Goal: Task Accomplishment & Management: Manage account settings

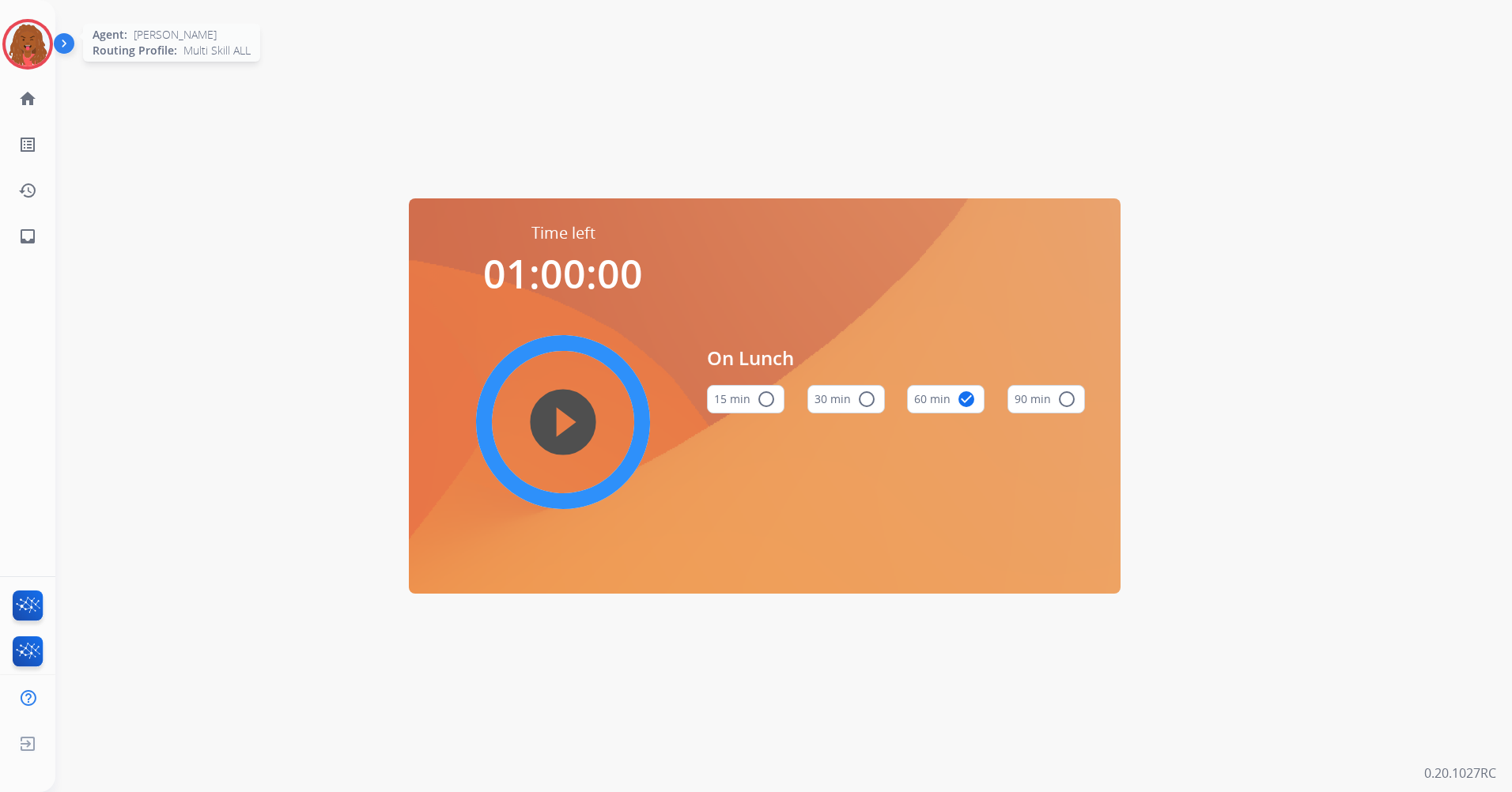
click at [28, 53] on img at bounding box center [28, 44] width 44 height 44
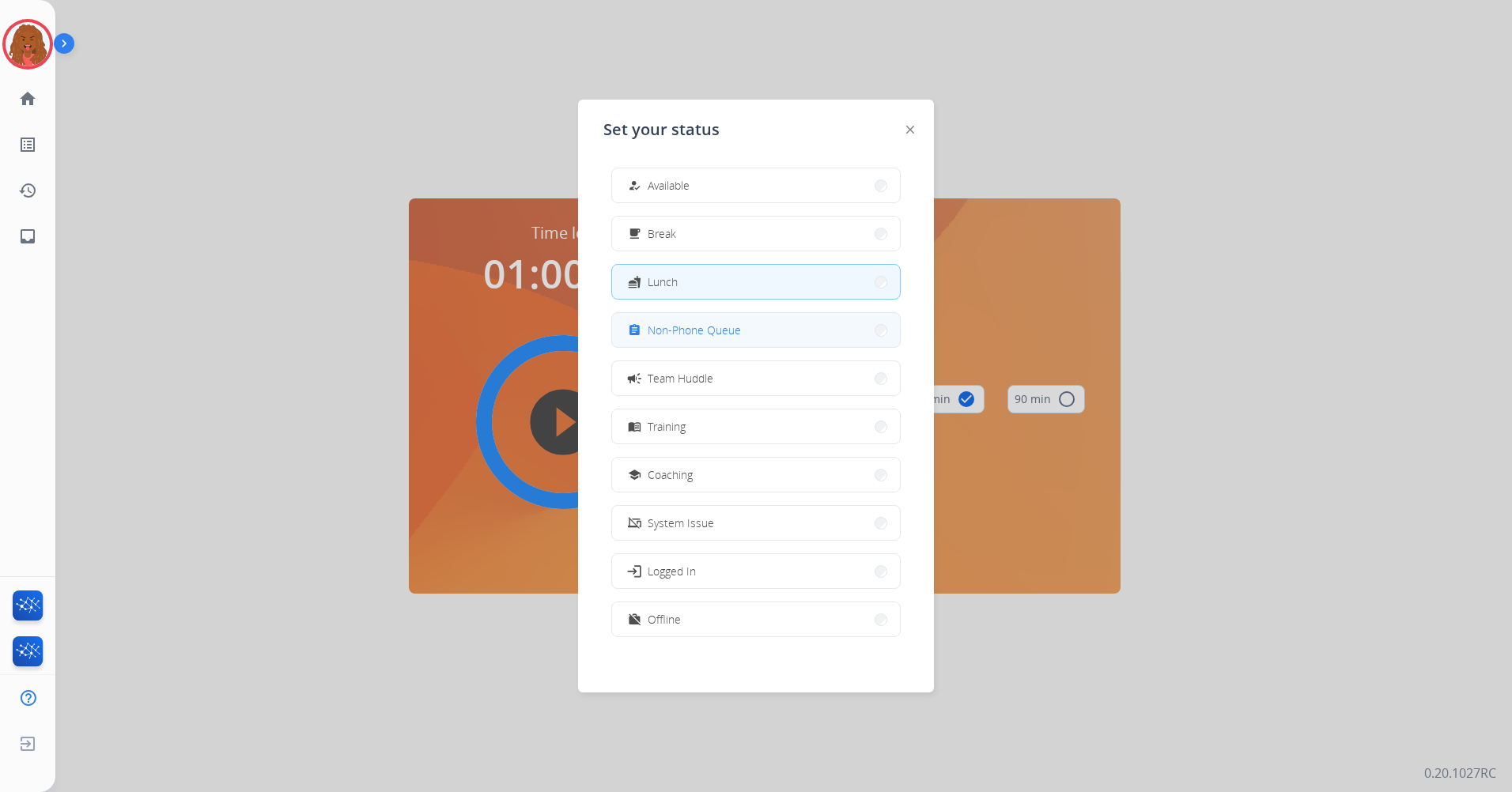
click at [687, 337] on span "Non-Phone Queue" at bounding box center [694, 329] width 93 height 17
